Goal: Task Accomplishment & Management: Use online tool/utility

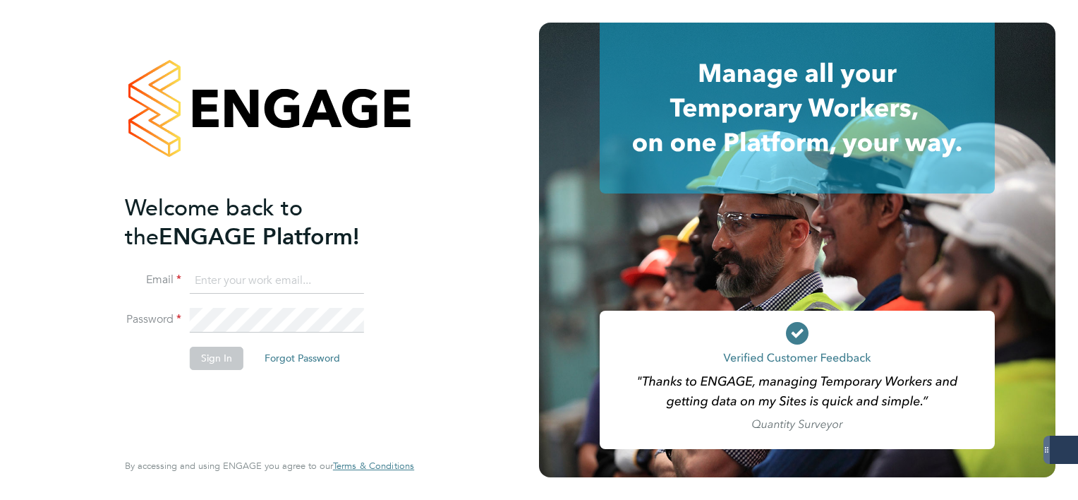
click at [265, 273] on input at bounding box center [277, 280] width 174 height 25
type input "demi.hatcher@konnectrecruit.co.uk"
click at [219, 352] on button "Sign In" at bounding box center [217, 358] width 54 height 23
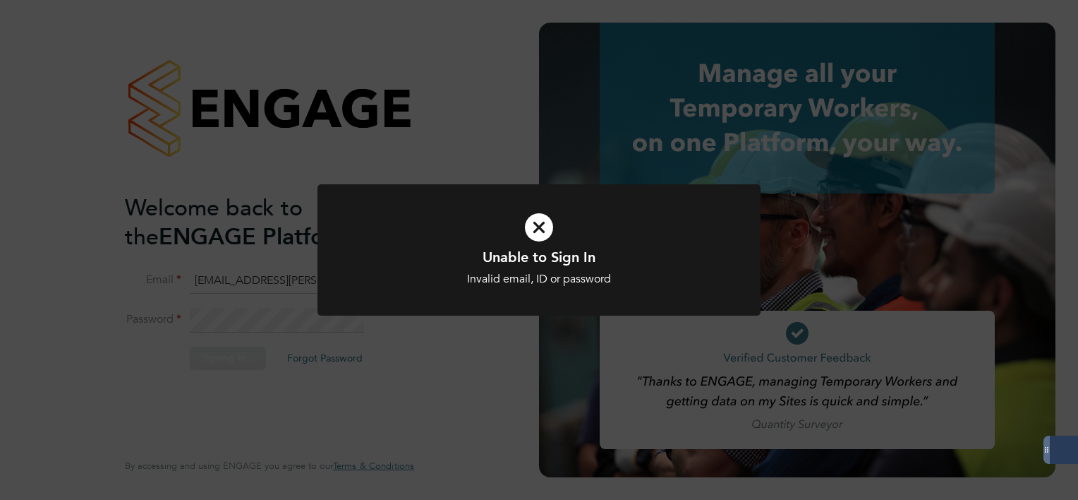
click at [447, 237] on icon at bounding box center [539, 227] width 367 height 55
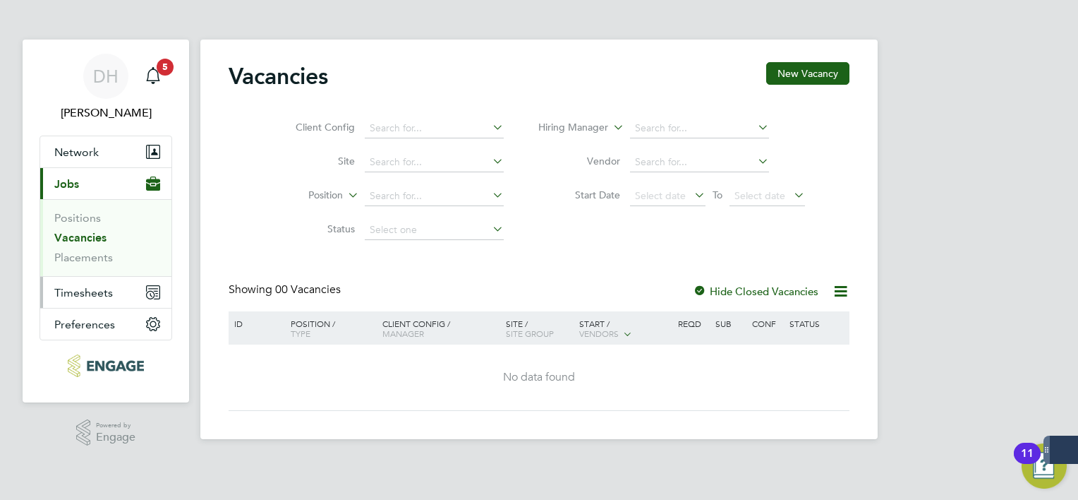
click at [121, 295] on button "Timesheets" at bounding box center [105, 292] width 131 height 31
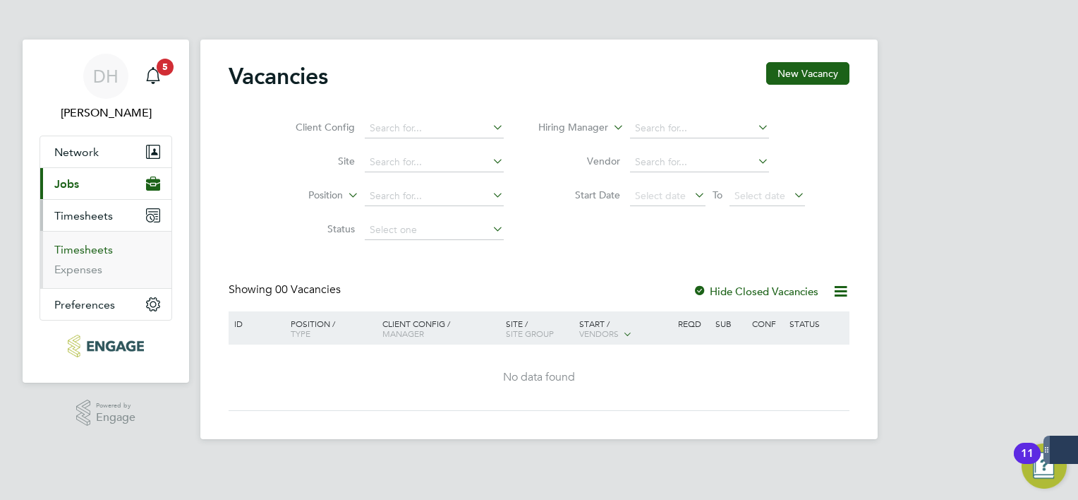
click at [88, 249] on link "Timesheets" at bounding box center [83, 249] width 59 height 13
